Goal: Task Accomplishment & Management: Use online tool/utility

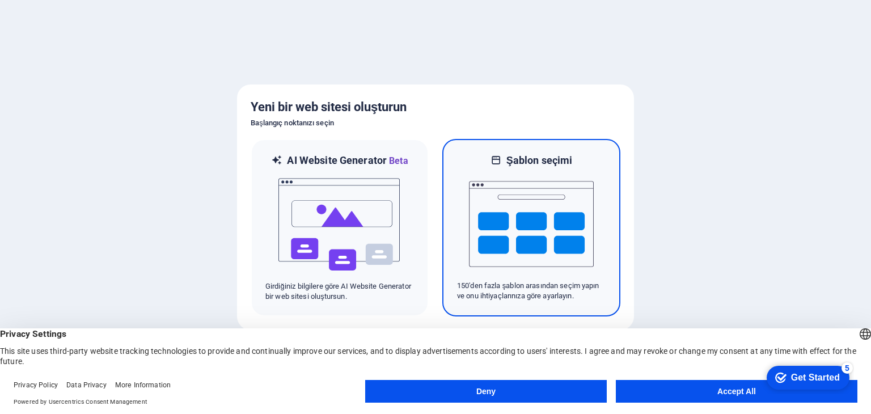
click at [514, 194] on img at bounding box center [531, 223] width 125 height 113
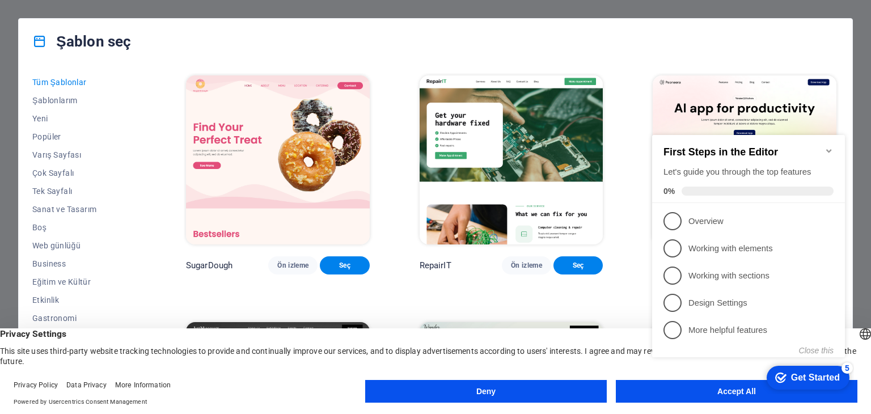
click div "checkmark Get Started 5 First Steps in the Editor Let's guide you through the t…"
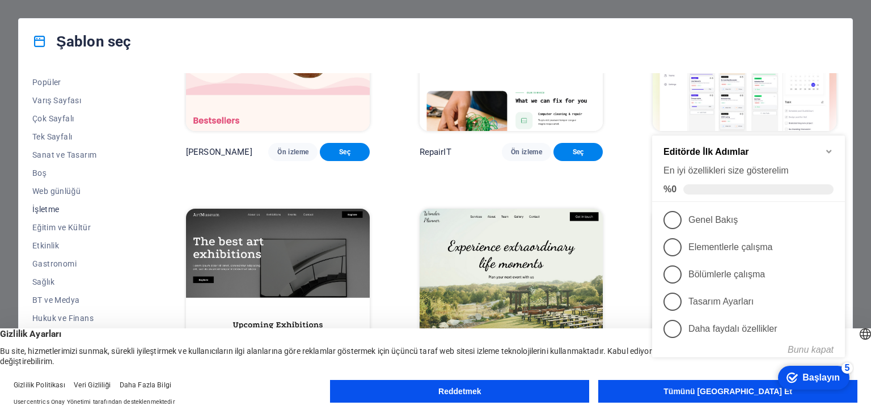
scroll to position [57, 0]
click at [53, 209] on font "İşletme" at bounding box center [45, 206] width 27 height 9
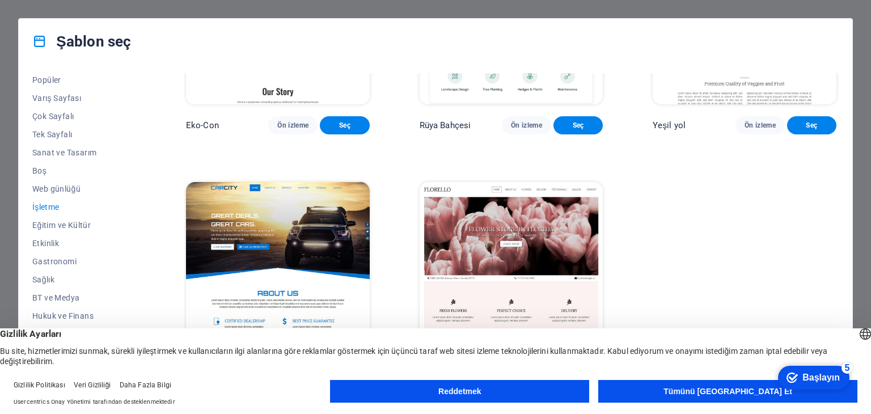
scroll to position [151, 0]
click at [743, 392] on font "Tümünü Kabul Et" at bounding box center [727, 391] width 129 height 9
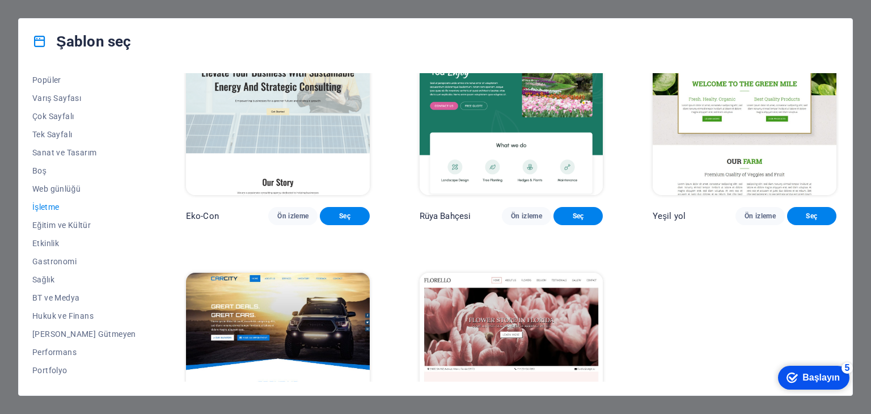
scroll to position [0, 0]
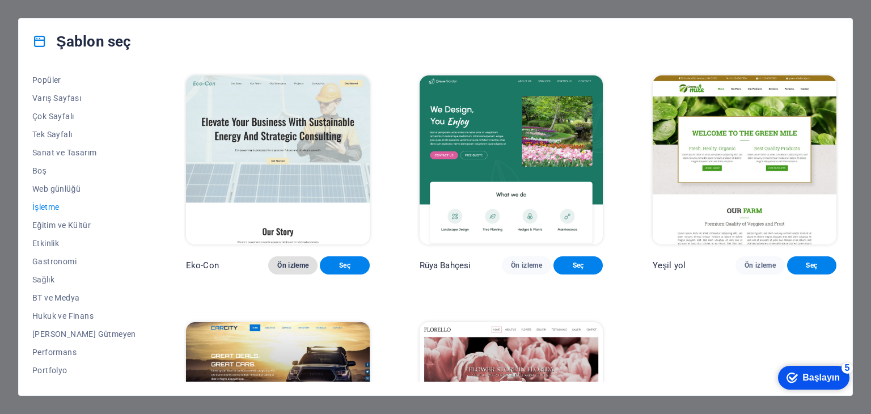
click at [277, 269] on font "Ön izleme" at bounding box center [292, 265] width 31 height 8
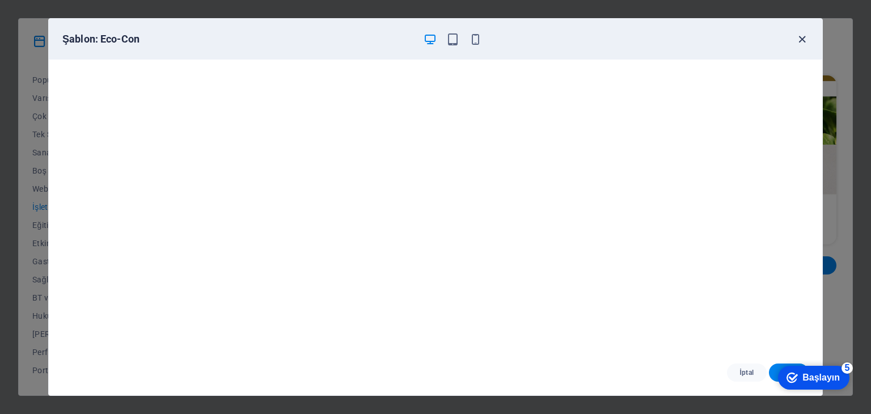
click at [803, 35] on icon "button" at bounding box center [801, 39] width 13 height 13
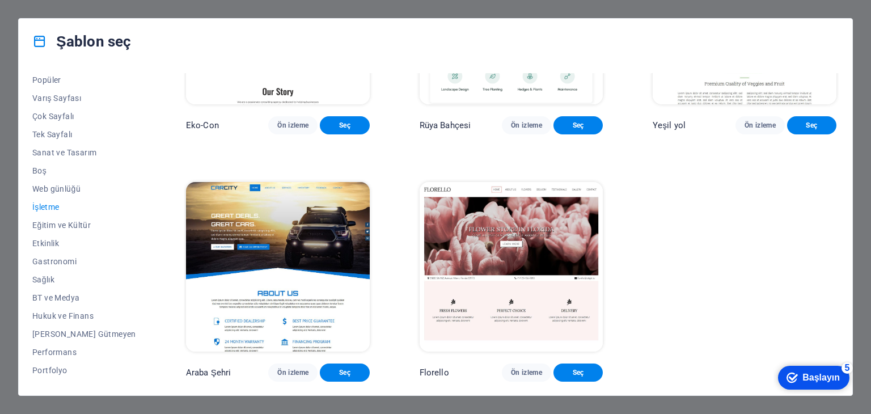
scroll to position [151, 0]
click at [511, 371] on font "Ön izleme" at bounding box center [526, 372] width 31 height 8
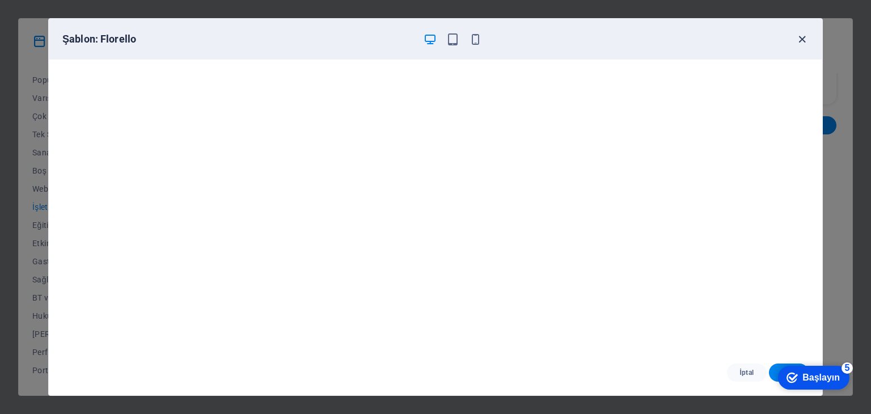
click at [796, 41] on icon "button" at bounding box center [801, 39] width 13 height 13
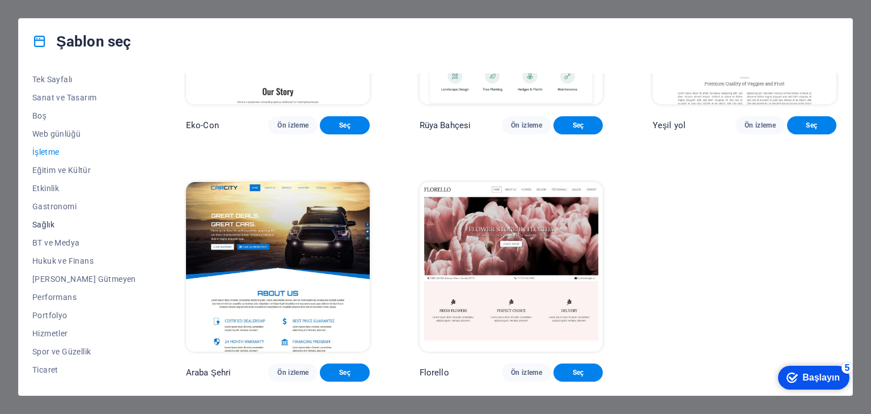
scroll to position [113, 0]
click at [62, 330] on span "Hizmetler" at bounding box center [84, 331] width 104 height 9
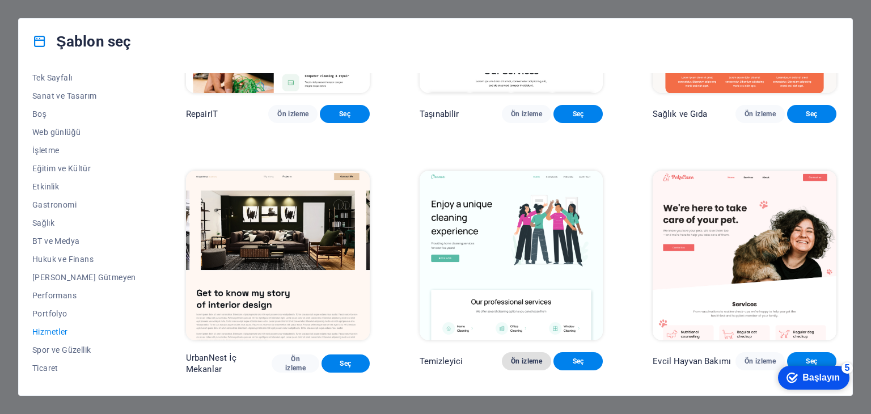
click at [513, 365] on font "Ön izleme" at bounding box center [526, 361] width 31 height 8
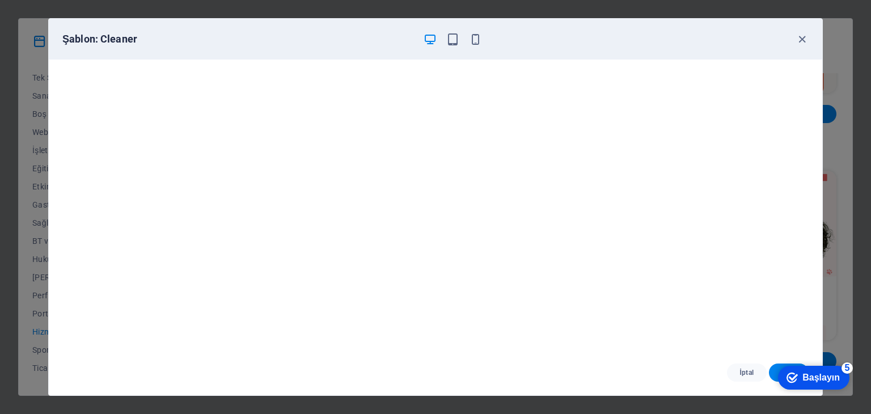
click at [789, 32] on div "Şablon: Cleaner" at bounding box center [428, 39] width 732 height 14
click at [801, 40] on icon "button" at bounding box center [801, 39] width 13 height 13
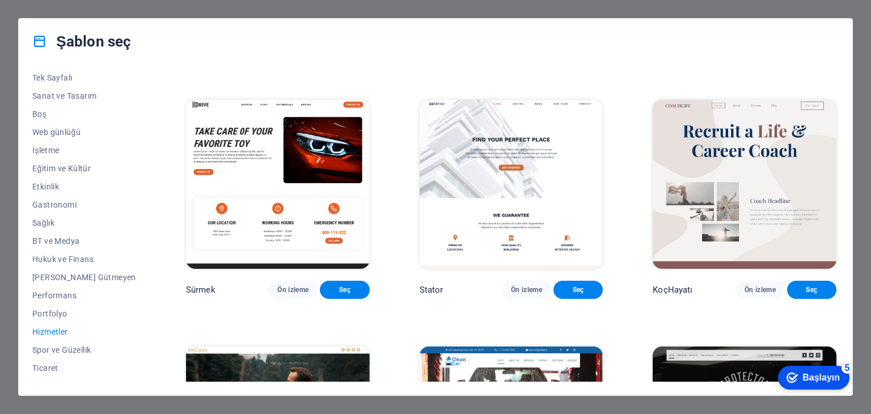
scroll to position [491, 0]
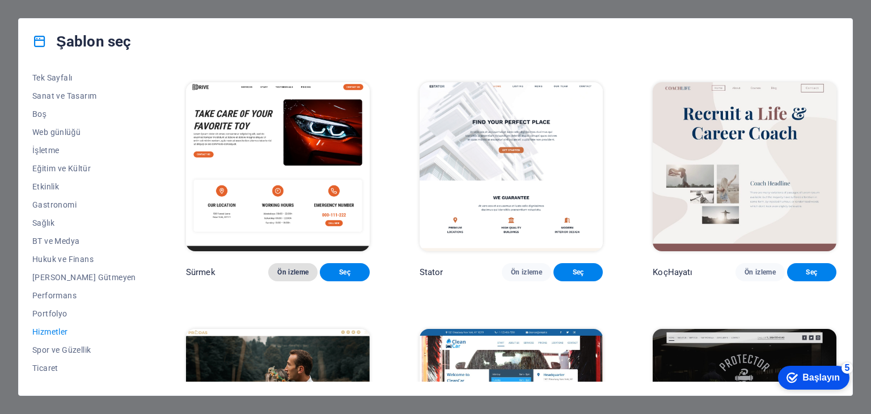
click at [268, 280] on button "Ön izleme" at bounding box center [292, 272] width 49 height 18
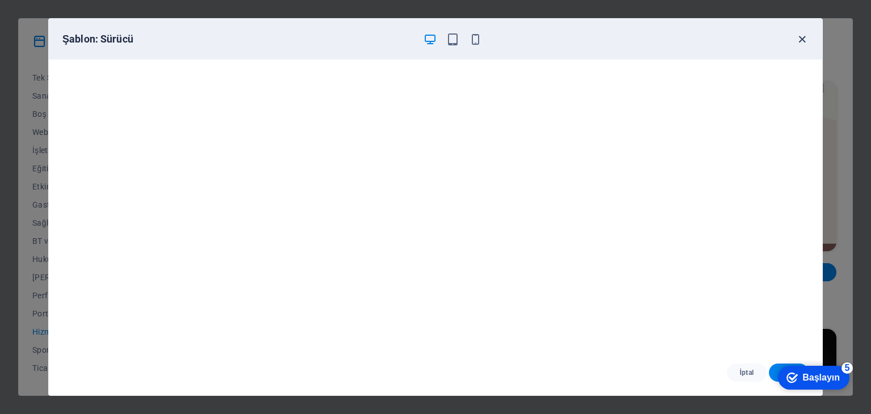
click at [805, 39] on icon "button" at bounding box center [801, 39] width 13 height 13
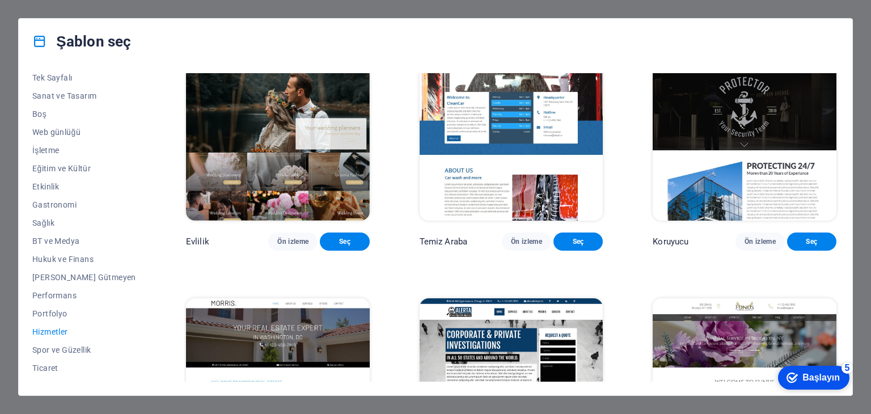
scroll to position [831, 0]
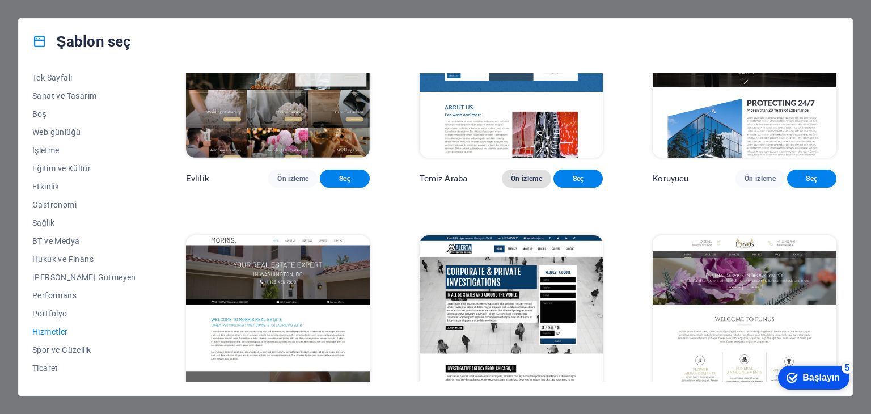
click at [525, 188] on button "Ön izleme" at bounding box center [526, 178] width 49 height 18
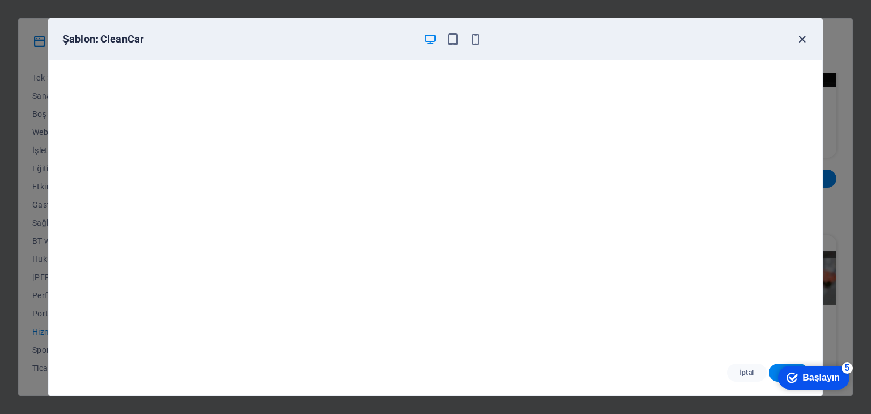
click at [802, 39] on icon "button" at bounding box center [801, 39] width 13 height 13
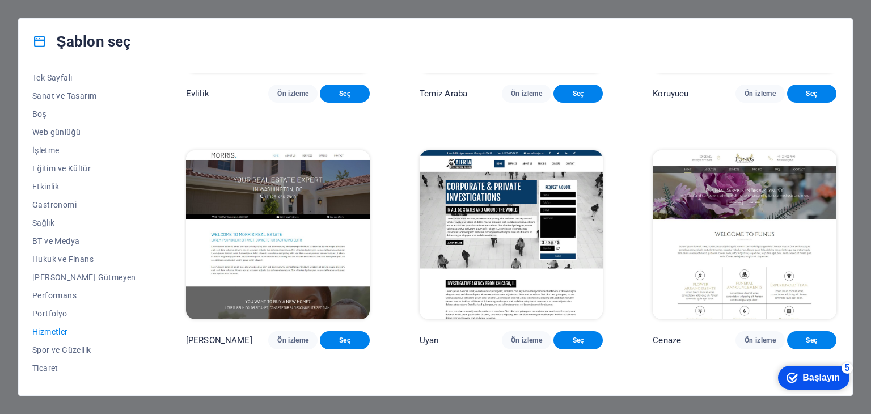
scroll to position [945, 0]
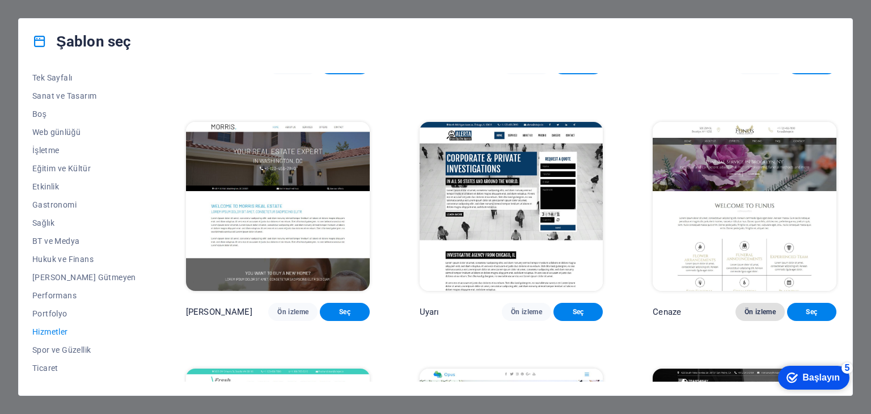
click at [759, 321] on button "Ön izleme" at bounding box center [759, 312] width 49 height 18
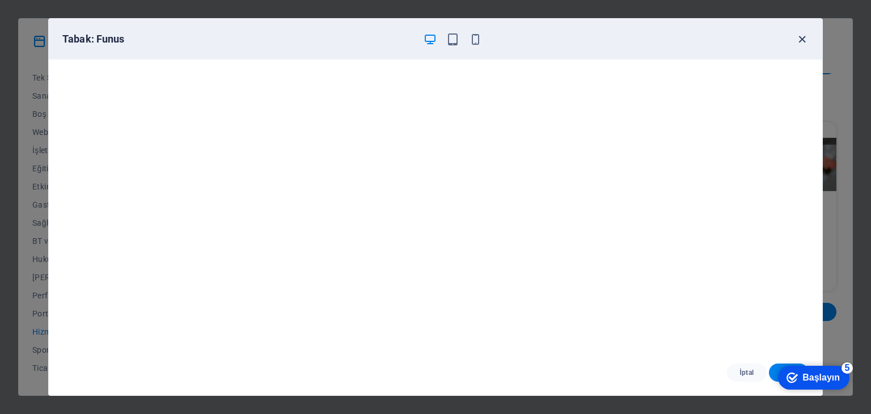
click at [796, 37] on icon "button" at bounding box center [801, 39] width 13 height 13
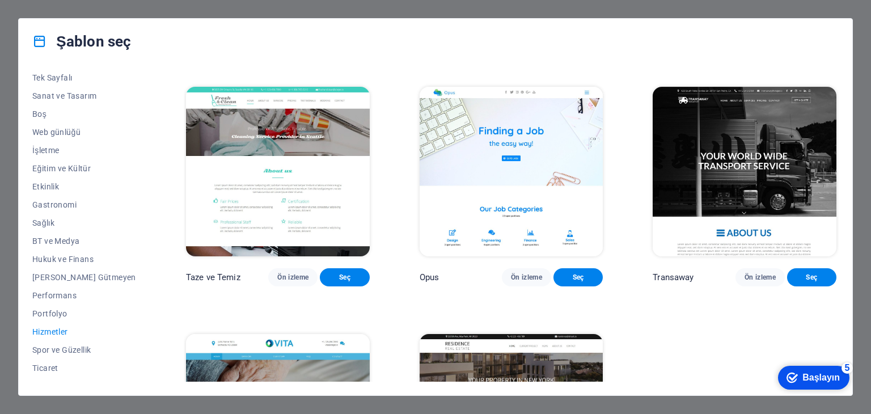
scroll to position [1228, 0]
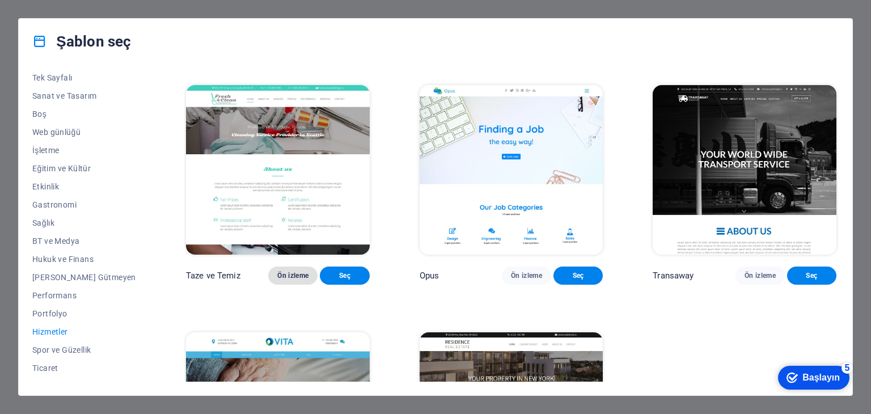
click at [285, 285] on button "Ön izleme" at bounding box center [292, 275] width 49 height 18
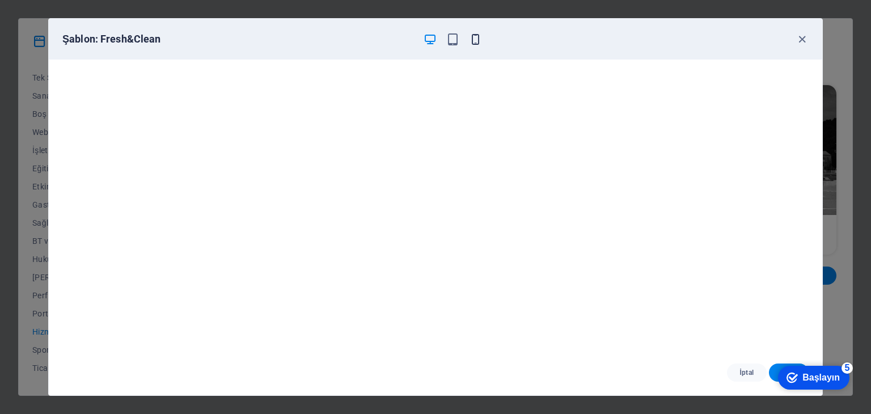
click at [481, 35] on icon "button" at bounding box center [475, 39] width 13 height 13
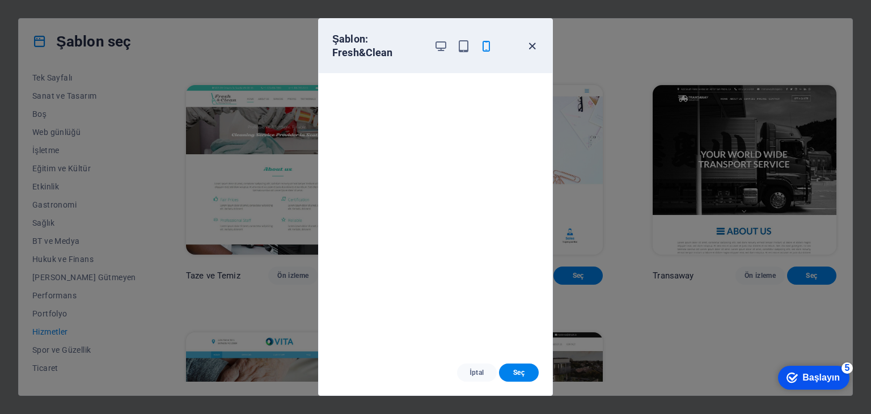
click at [531, 45] on icon "button" at bounding box center [531, 46] width 13 height 13
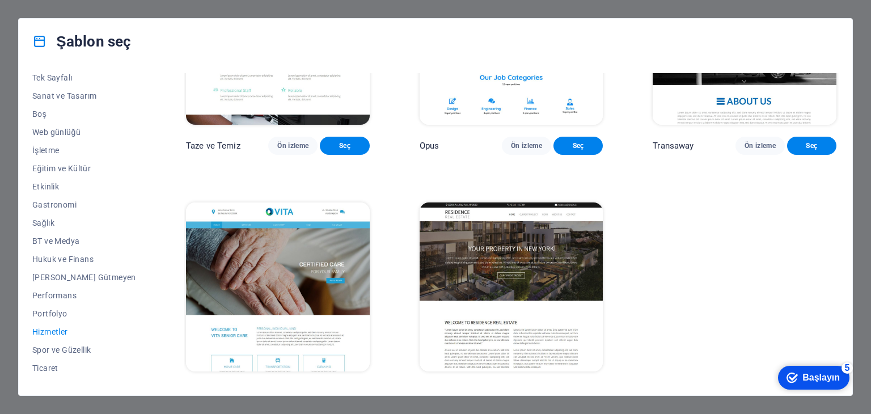
scroll to position [1418, 0]
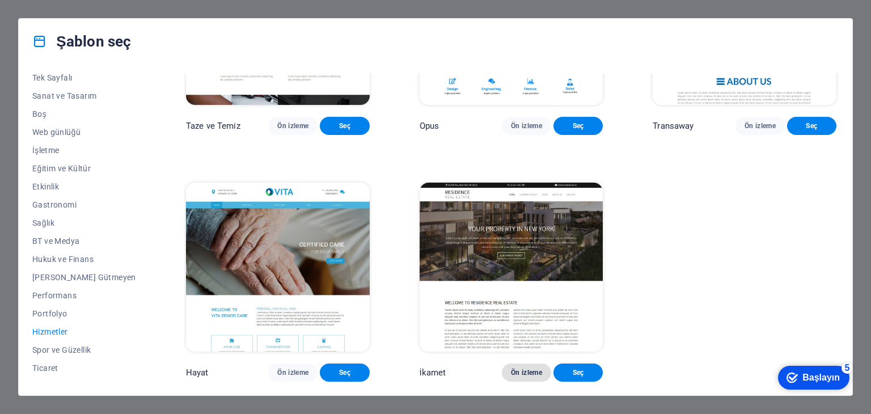
click at [516, 376] on font "Ön izleme" at bounding box center [526, 372] width 31 height 8
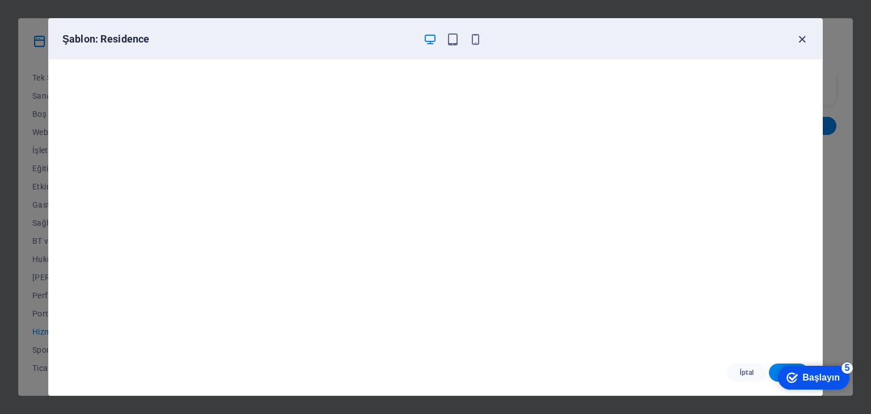
click at [803, 38] on icon "button" at bounding box center [801, 39] width 13 height 13
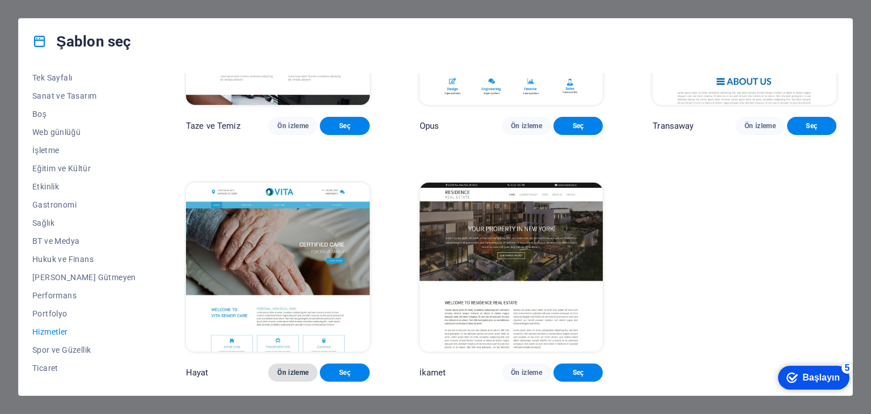
click at [277, 375] on font "Ön izleme" at bounding box center [292, 372] width 31 height 8
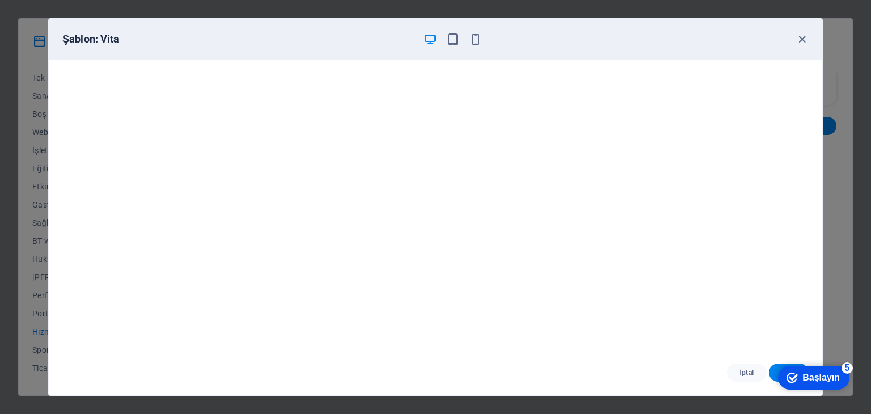
click at [469, 46] on div "Şablon: Vita" at bounding box center [435, 39] width 773 height 41
click at [476, 41] on icon "button" at bounding box center [475, 39] width 13 height 13
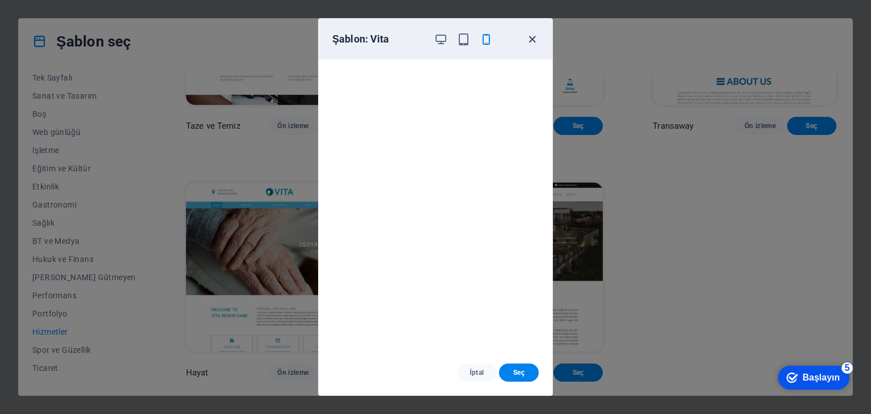
click at [535, 40] on icon "button" at bounding box center [531, 39] width 13 height 13
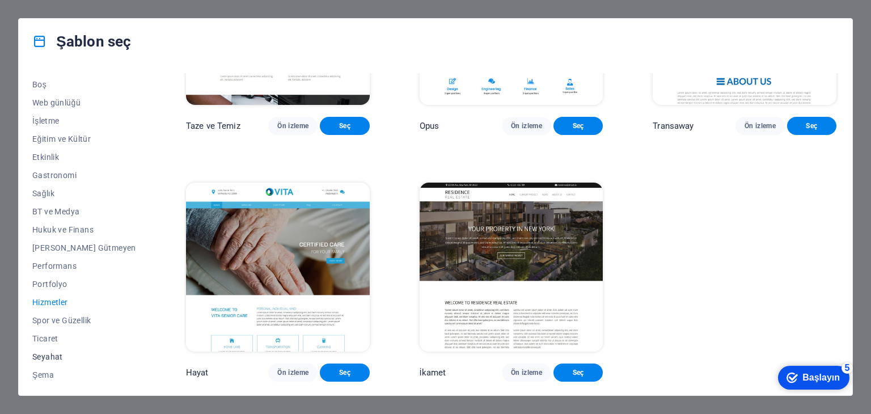
scroll to position [145, 0]
click at [44, 332] on span "Ticaret" at bounding box center [84, 336] width 104 height 9
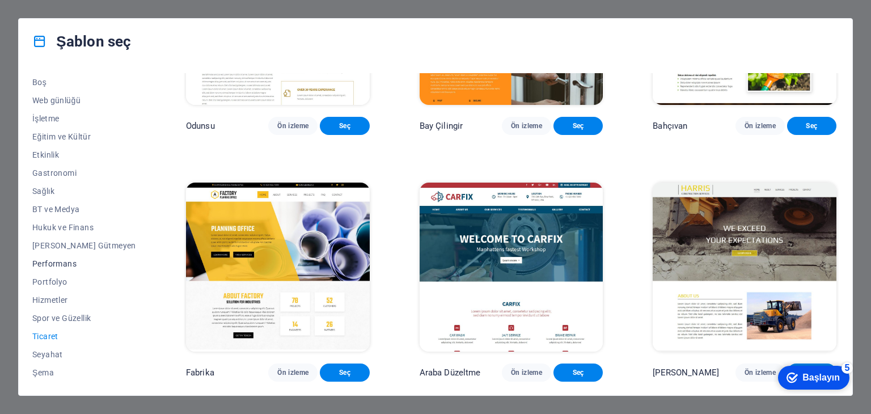
click at [70, 263] on span "Performans" at bounding box center [84, 263] width 104 height 9
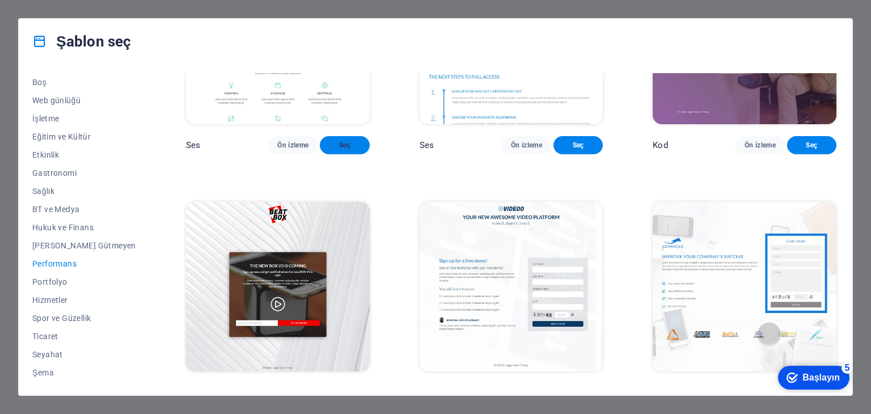
scroll to position [57, 0]
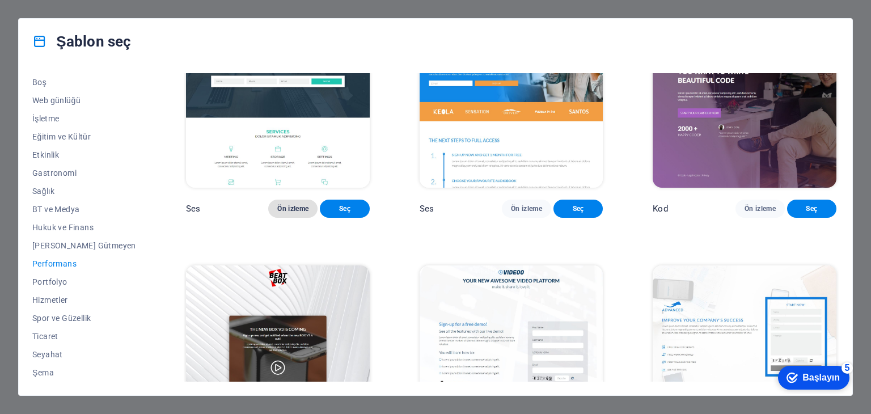
click at [281, 213] on font "Ön izleme" at bounding box center [292, 209] width 31 height 8
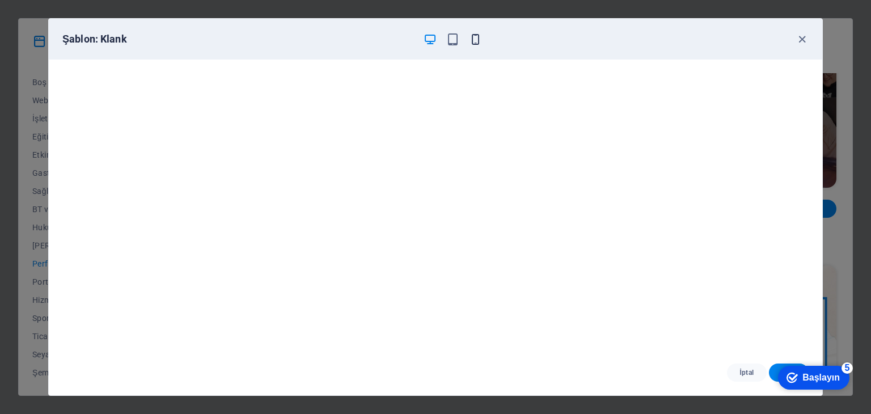
click at [480, 36] on icon "button" at bounding box center [475, 39] width 13 height 13
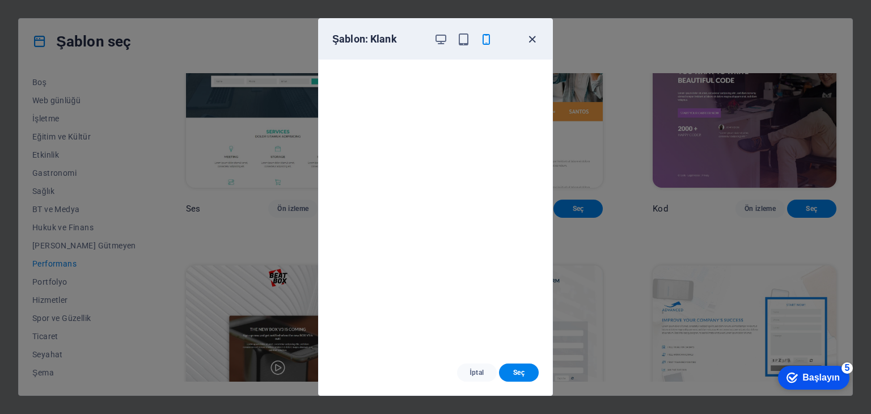
click at [529, 41] on icon "button" at bounding box center [531, 39] width 13 height 13
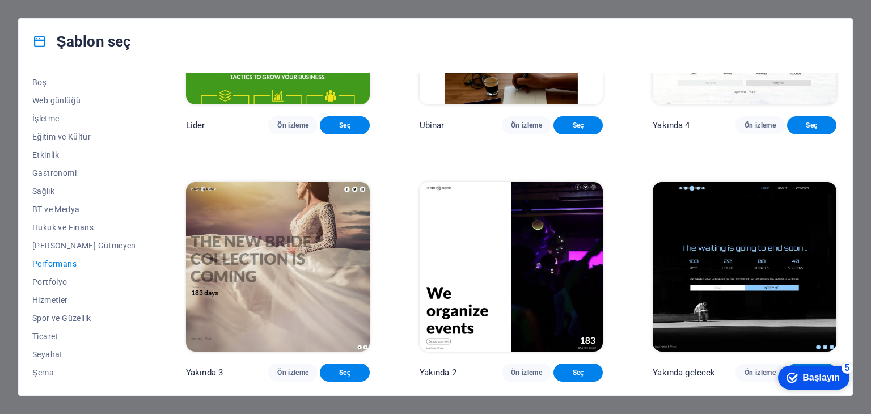
scroll to position [1161, 0]
click at [52, 299] on span "Hizmetler" at bounding box center [84, 299] width 104 height 9
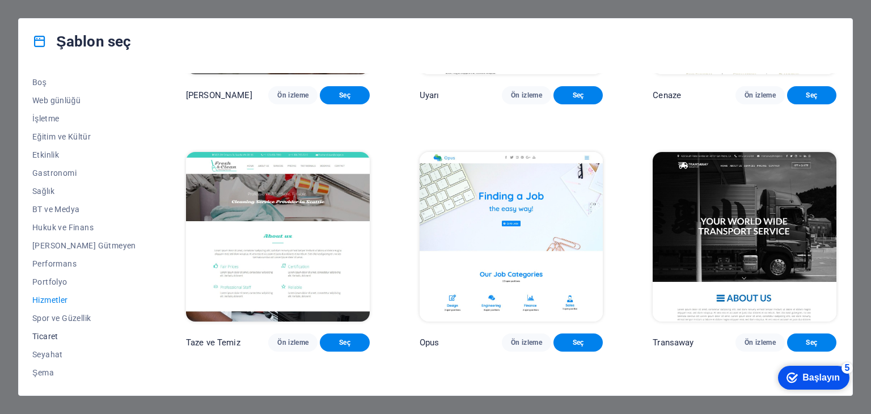
click at [52, 332] on span "Ticaret" at bounding box center [84, 336] width 104 height 9
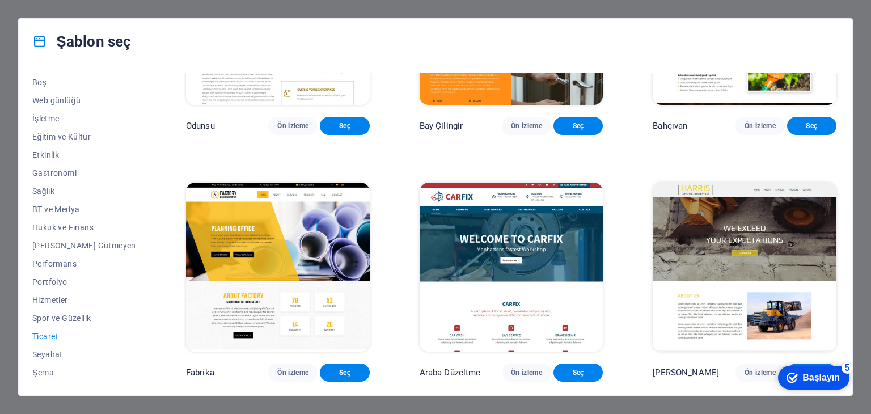
scroll to position [404, 0]
click at [519, 375] on font "Ön izleme" at bounding box center [526, 372] width 31 height 8
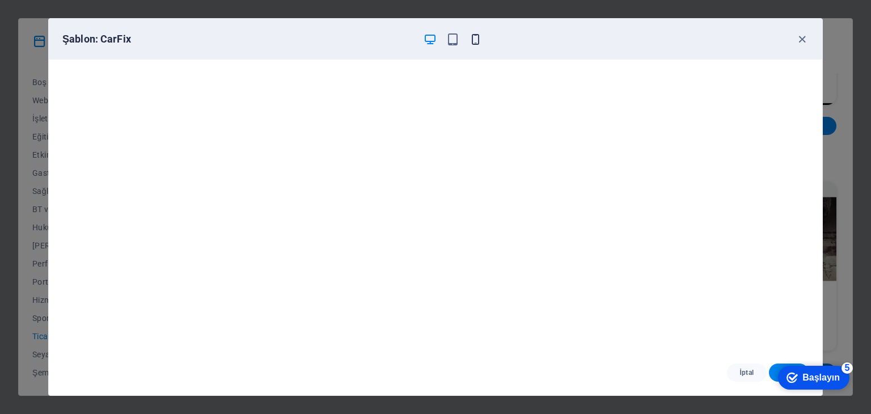
click at [468, 39] on span "button" at bounding box center [475, 39] width 14 height 13
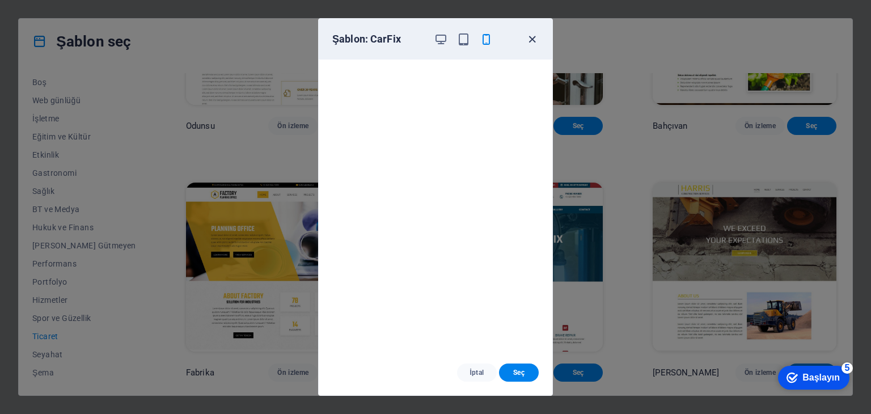
click at [533, 33] on icon "button" at bounding box center [531, 39] width 13 height 13
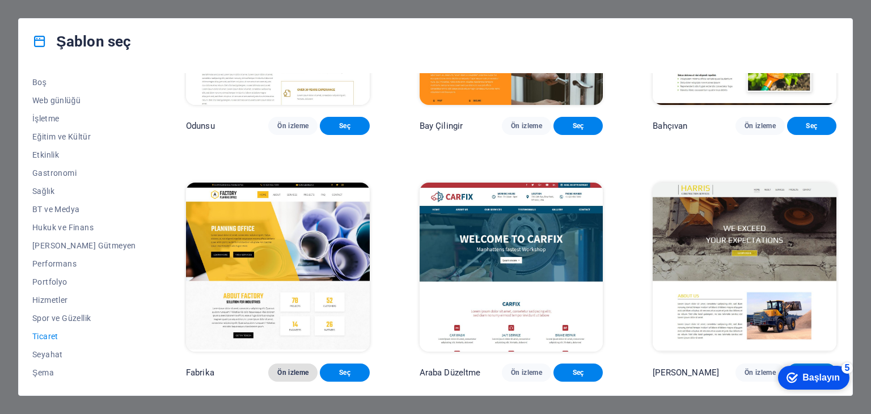
click at [290, 368] on font "Ön izleme" at bounding box center [292, 372] width 31 height 9
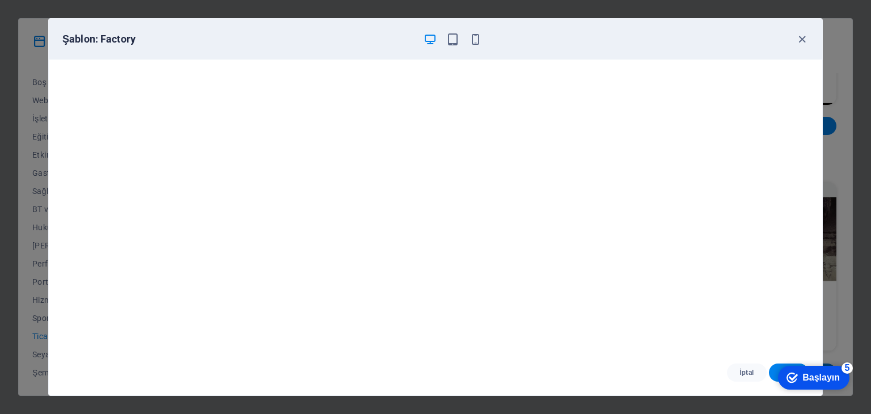
click at [482, 40] on div "Şablon: Factory" at bounding box center [428, 39] width 732 height 14
click at [472, 43] on icon "button" at bounding box center [475, 39] width 13 height 13
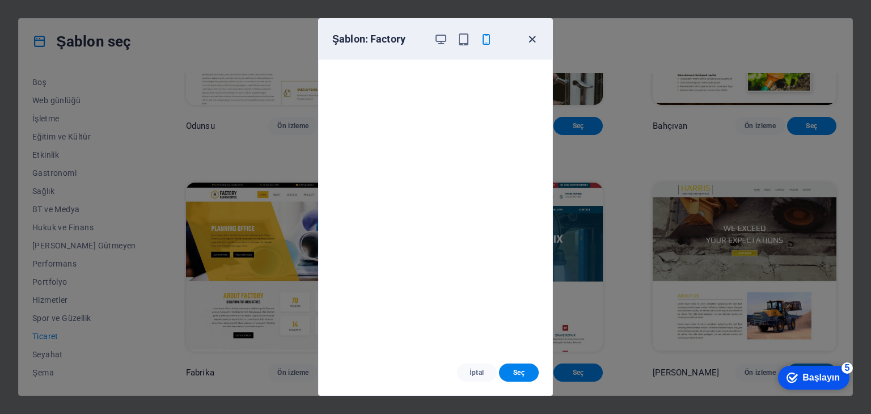
click at [526, 33] on icon "button" at bounding box center [531, 39] width 13 height 13
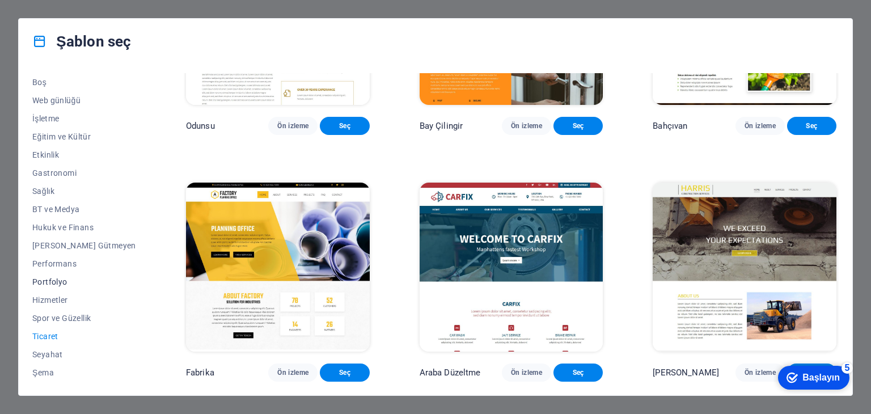
click at [59, 284] on span "Portfolyo" at bounding box center [84, 281] width 104 height 9
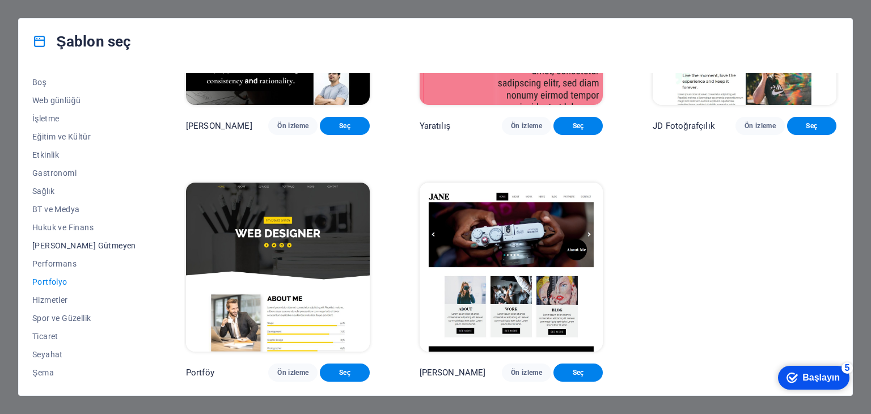
click at [88, 239] on button "Kâr Amacı Gütmeyen" at bounding box center [84, 245] width 104 height 18
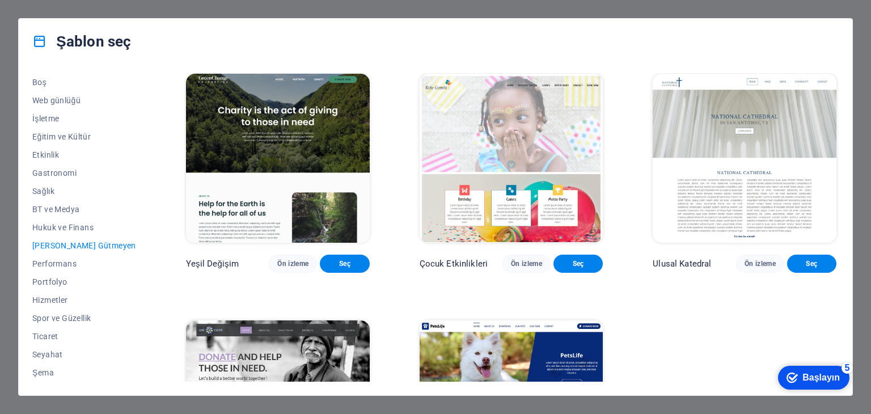
scroll to position [0, 0]
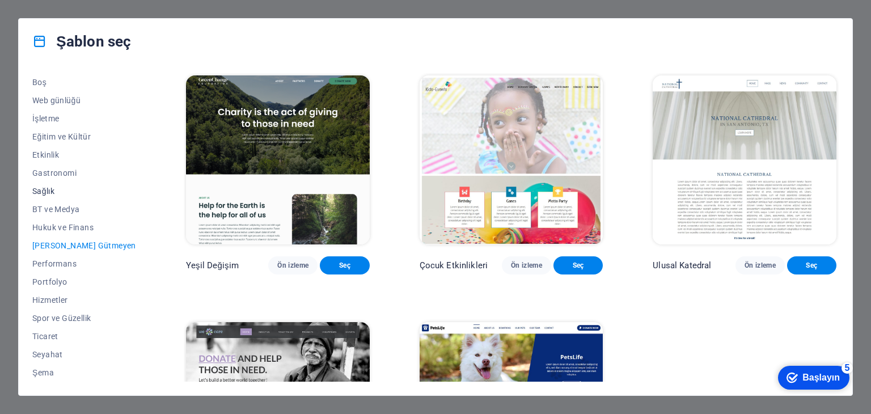
click at [48, 190] on span "Sağlık" at bounding box center [84, 190] width 104 height 9
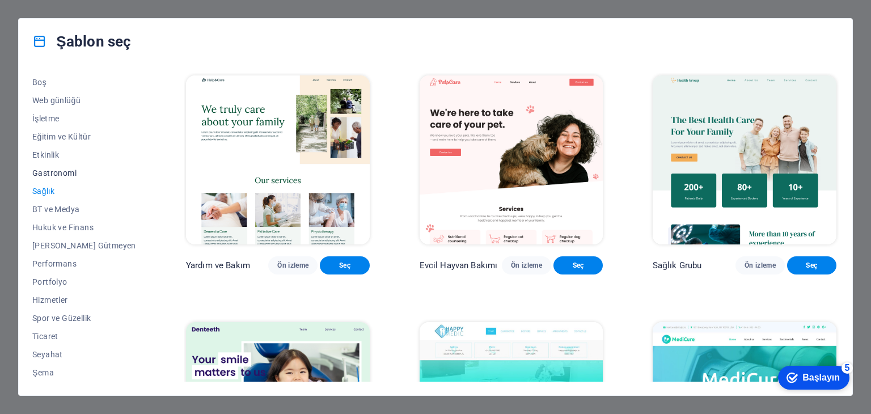
click at [58, 173] on span "Gastronomi" at bounding box center [84, 172] width 104 height 9
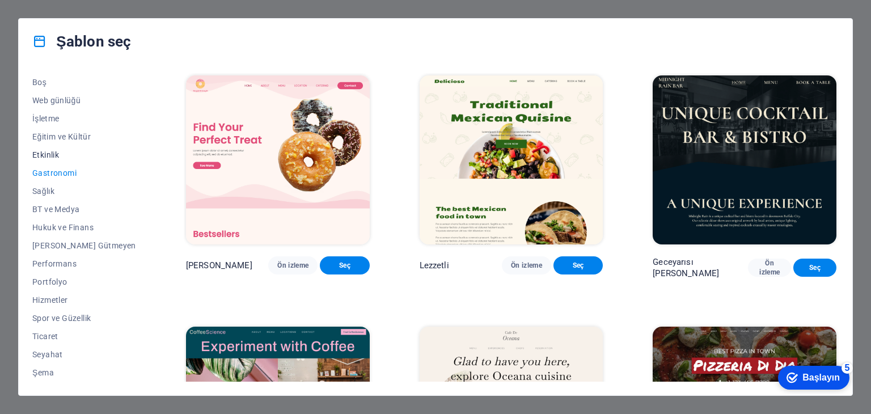
click at [53, 162] on button "Etkinlik" at bounding box center [84, 155] width 104 height 18
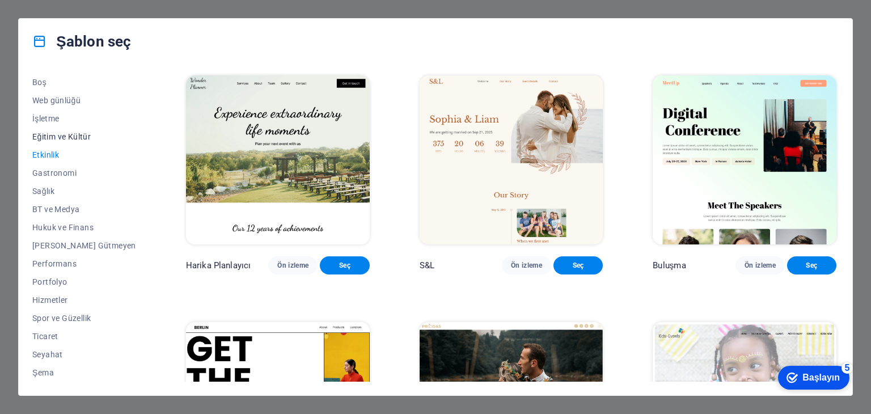
click at [73, 135] on span "Eğitim ve Kültür" at bounding box center [84, 136] width 104 height 9
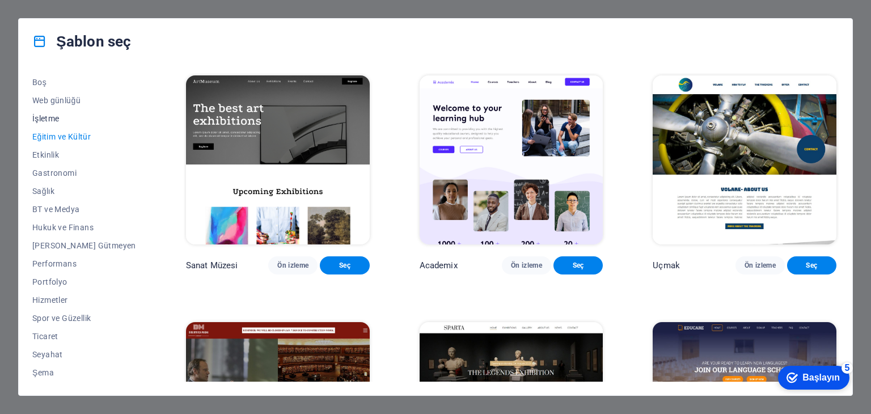
drag, startPoint x: 27, startPoint y: 124, endPoint x: 36, endPoint y: 118, distance: 10.7
click at [28, 122] on div "Tüm Şablonlar Şablonlarım Yeni Popüler Varış Sayfası Çok Sayfalı Tek Sayfalı Sa…" at bounding box center [435, 229] width 833 height 331
click at [37, 117] on font "İşletme" at bounding box center [45, 118] width 27 height 9
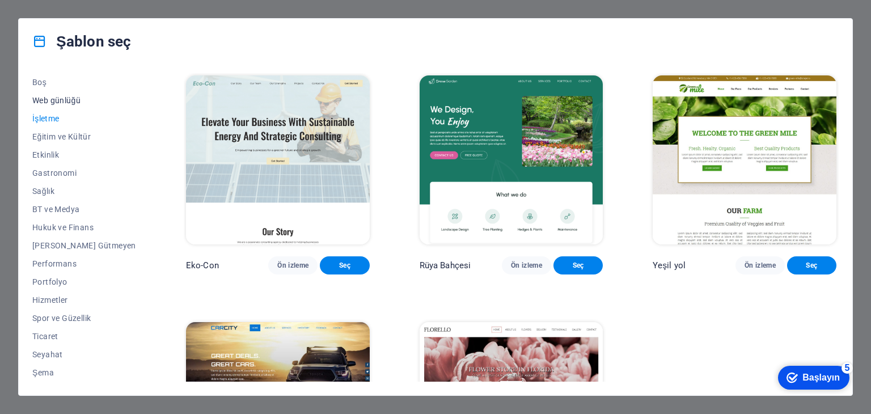
click at [59, 99] on span "Web günlüğü" at bounding box center [84, 100] width 104 height 9
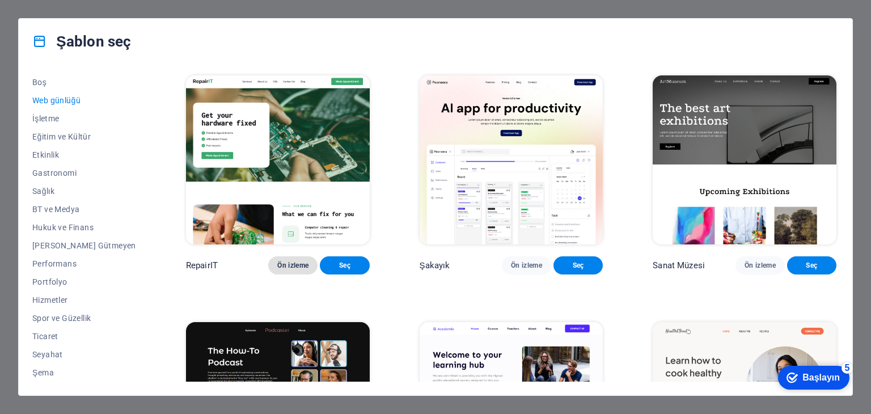
click at [285, 268] on font "Ön izleme" at bounding box center [292, 265] width 31 height 8
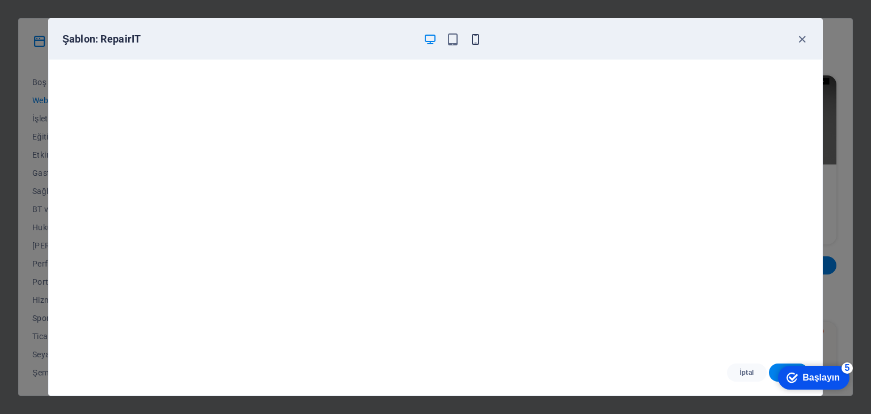
click at [469, 42] on icon "button" at bounding box center [475, 39] width 13 height 13
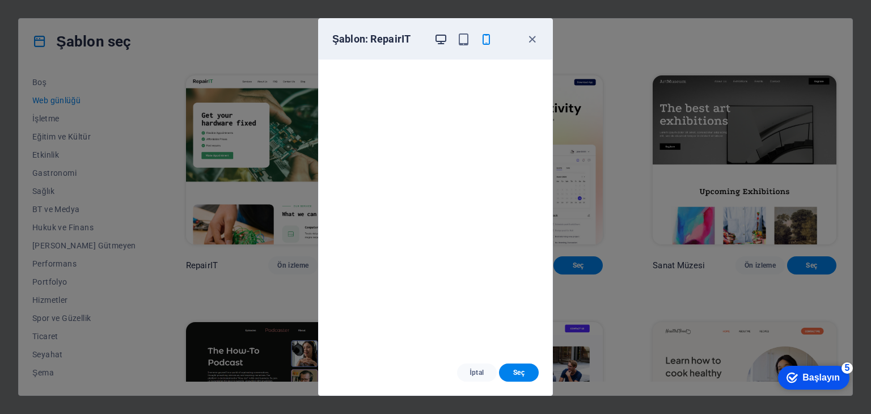
click at [440, 37] on icon "button" at bounding box center [440, 39] width 13 height 13
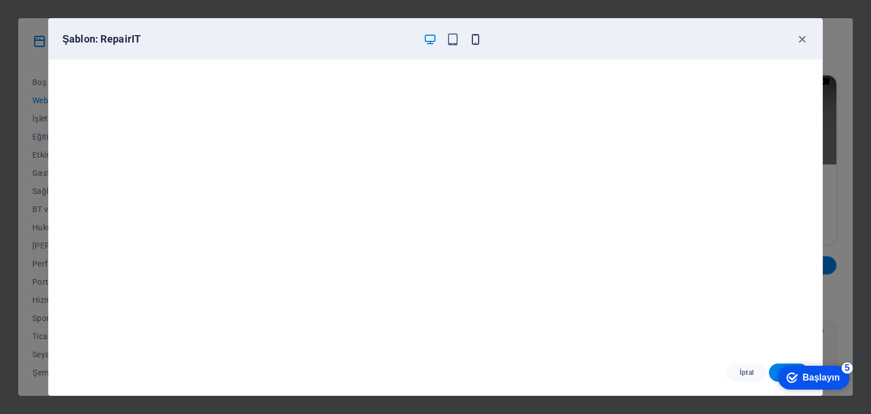
click at [481, 35] on icon "button" at bounding box center [475, 39] width 13 height 13
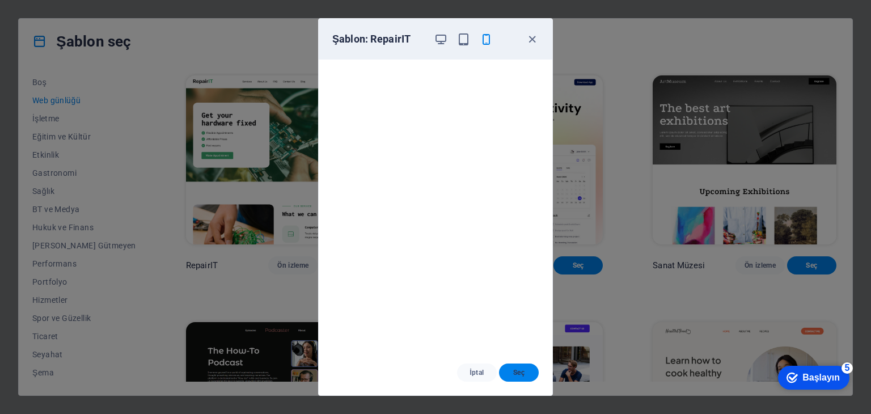
click at [519, 371] on font "Seç" at bounding box center [518, 372] width 11 height 8
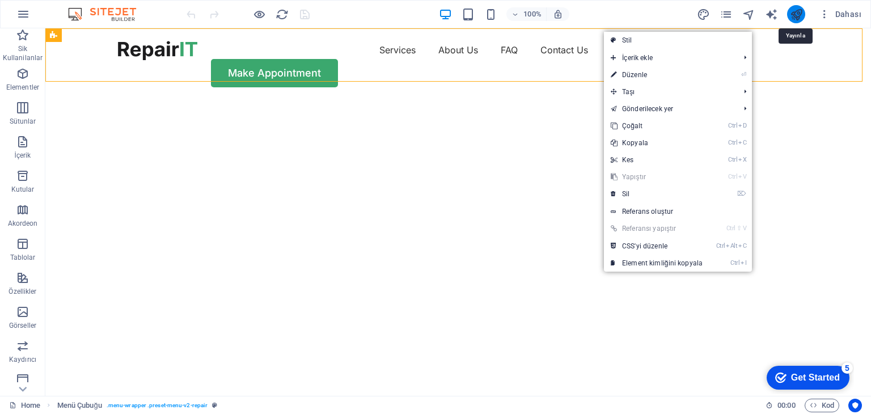
click at [791, 13] on icon "publish" at bounding box center [796, 14] width 13 height 13
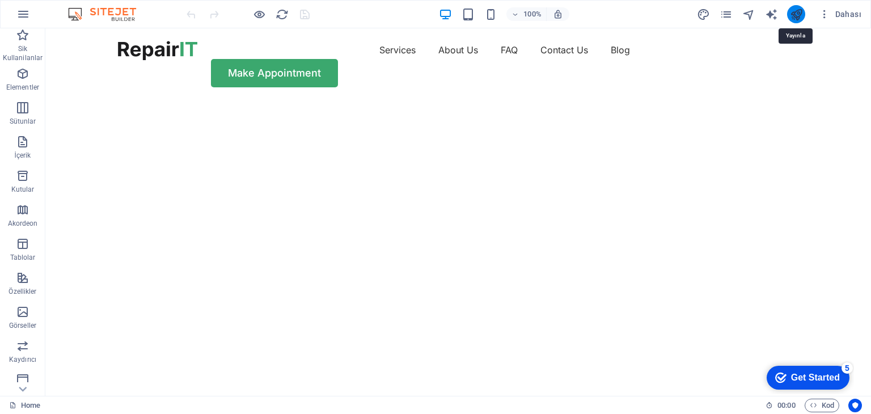
click at [796, 12] on icon "publish" at bounding box center [796, 14] width 13 height 13
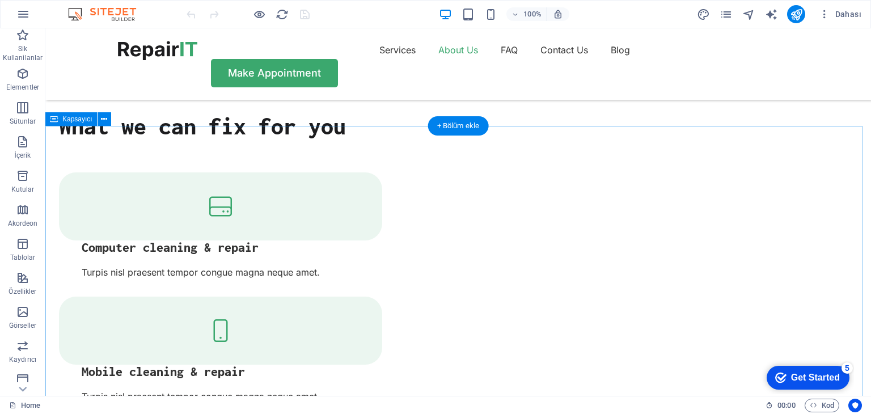
scroll to position [1247, 0]
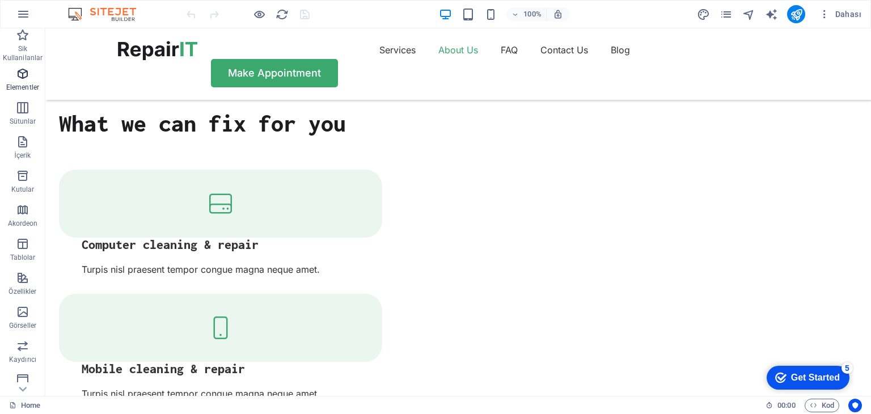
click at [24, 80] on icon "button" at bounding box center [23, 74] width 14 height 14
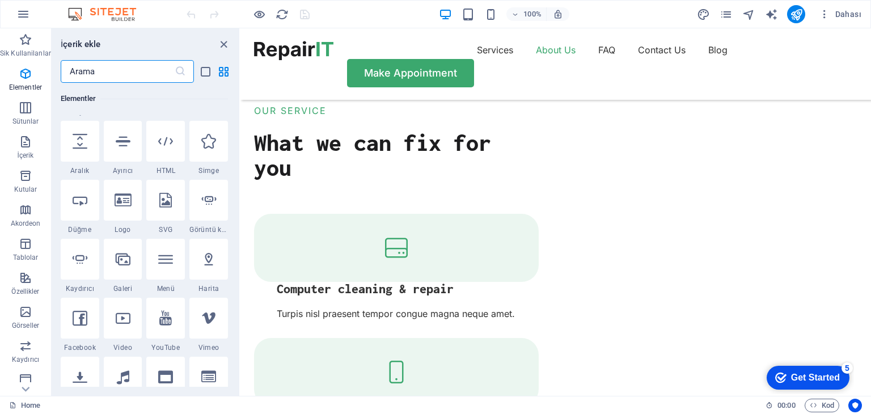
scroll to position [177, 0]
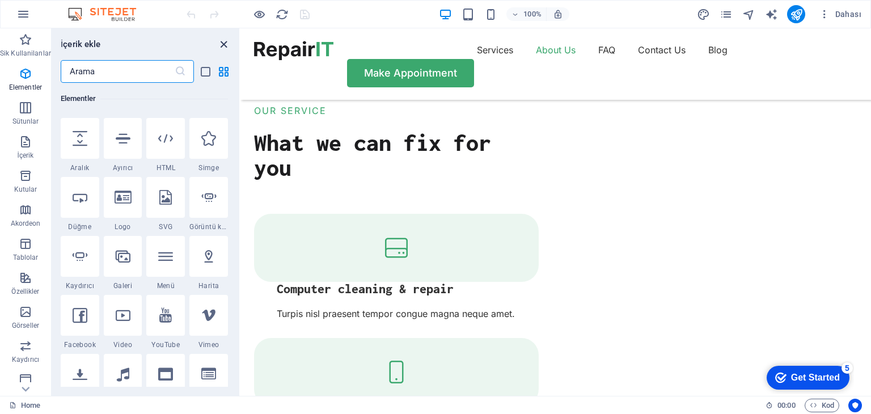
click at [221, 43] on icon "close panel" at bounding box center [223, 44] width 13 height 13
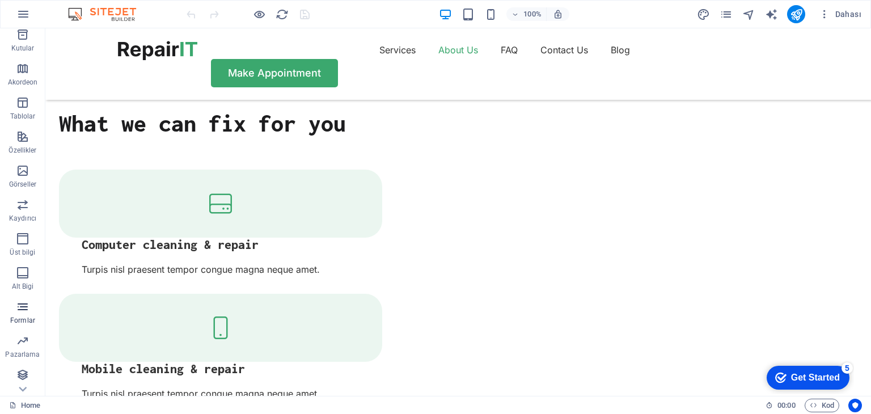
scroll to position [143, 0]
click at [24, 273] on icon "button" at bounding box center [23, 271] width 14 height 14
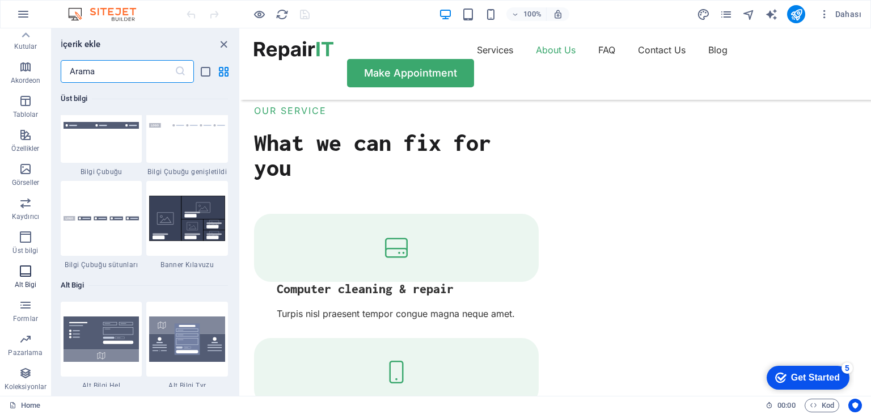
scroll to position [7504, 0]
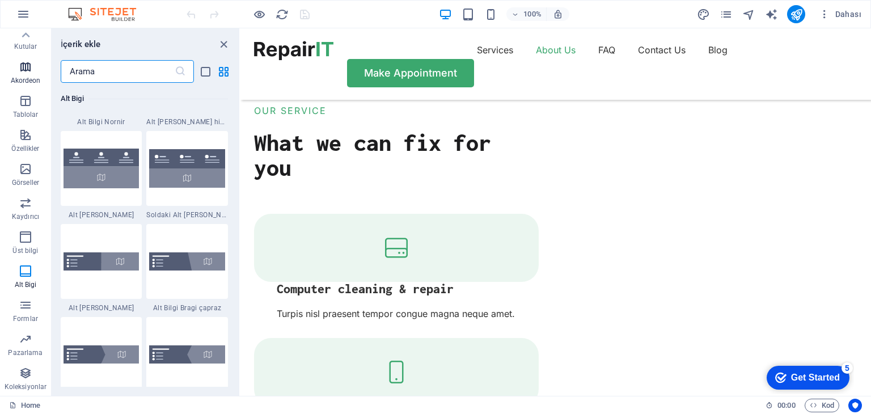
click at [25, 71] on icon "button" at bounding box center [26, 67] width 14 height 14
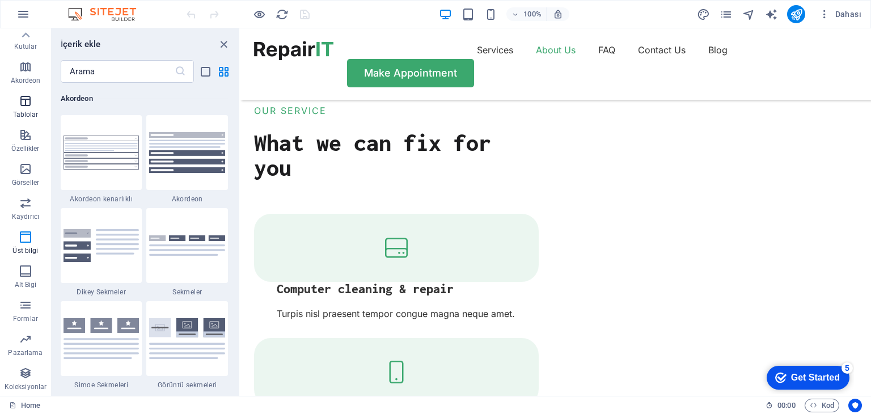
click at [24, 108] on span "Tablolar" at bounding box center [25, 107] width 51 height 27
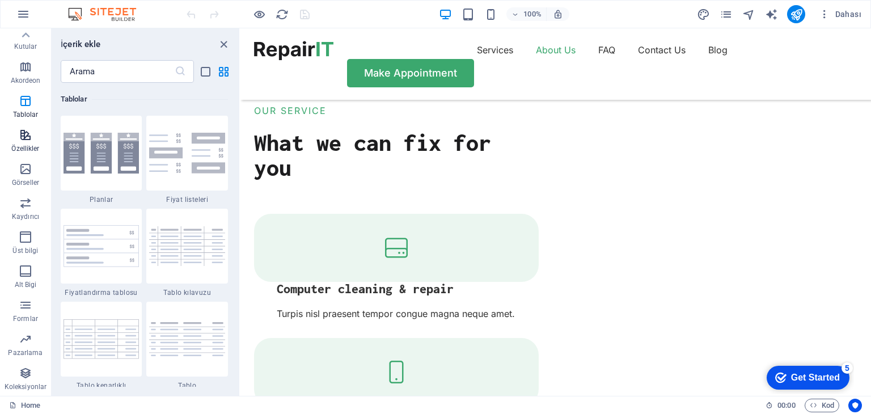
click at [26, 138] on icon "button" at bounding box center [26, 135] width 14 height 14
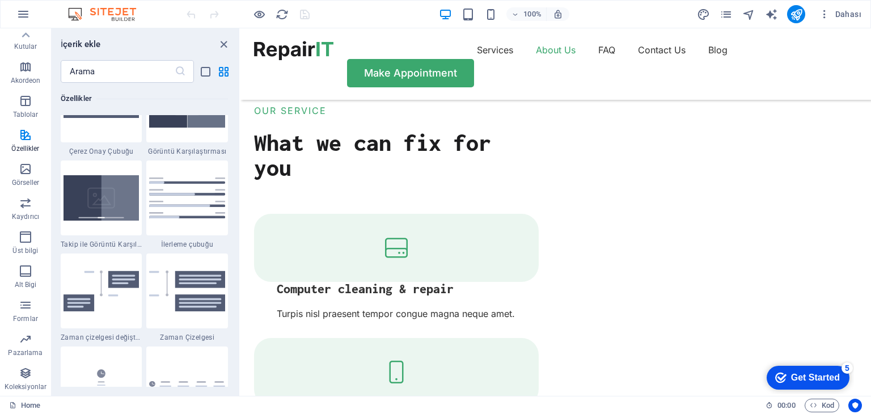
scroll to position [4701, 0]
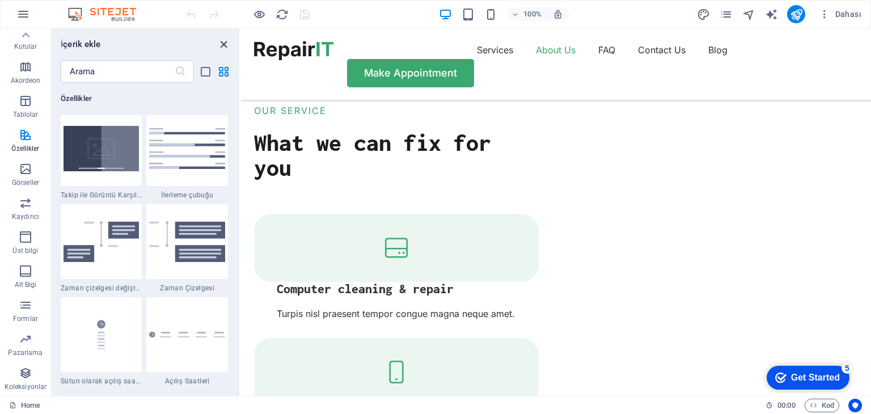
click at [226, 44] on icon "close panel" at bounding box center [223, 44] width 13 height 13
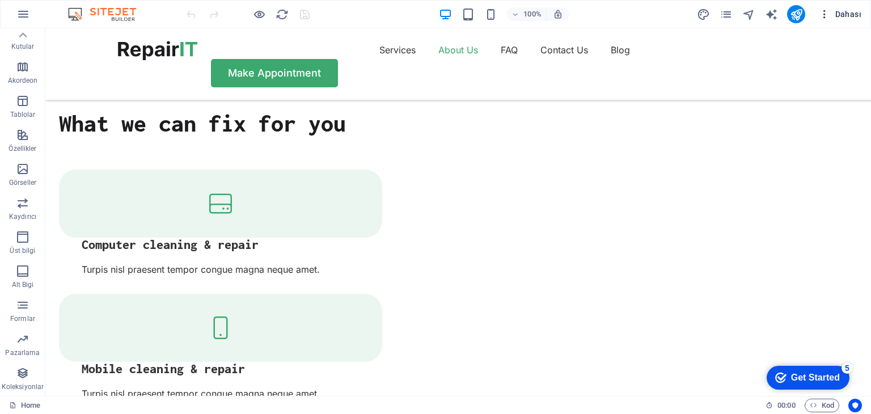
click at [829, 16] on icon "button" at bounding box center [823, 14] width 11 height 11
